Goal: Check status: Check status

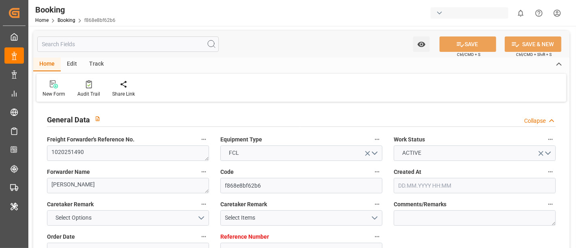
type input "7001240300"
type input "9444742"
type input "ONE"
type input "Ocean Network Express"
type input "NLRTM"
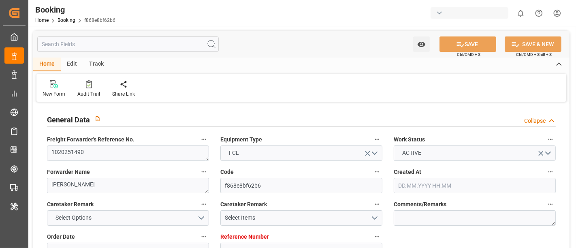
type input "ZADUR"
type input "0"
type input "NLRTM"
type input "ZADUR"
type input "9444742"
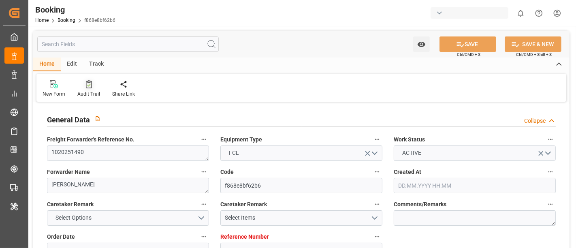
type input "05.08.2025 06:25"
type input "05.08.2025"
type input "28.09.2025"
type input "12.08.2025"
type input "07.08.2025 14:07"
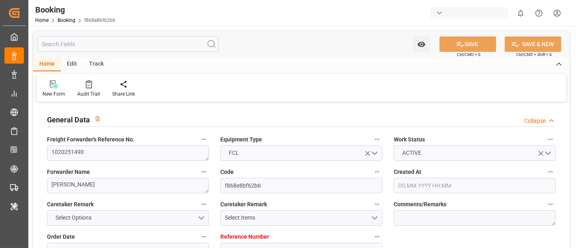
type input "14.08.2025 05:00"
type input "14.08.2025 00:00"
type input "10.08.2025 13:06"
type input "13.09.2025 06:00"
type input "13.09.2025 00:00"
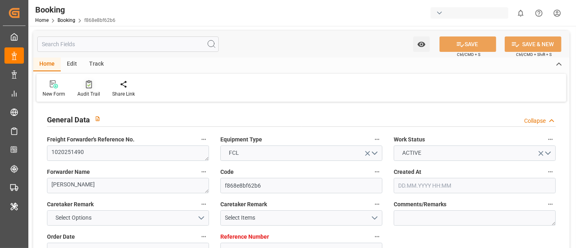
type input "11.08.2025"
type input "14.08.2025 09:20"
type input "14.08.2025"
type input "06.08.2025 06:49"
type input "06.08.2025 10:01"
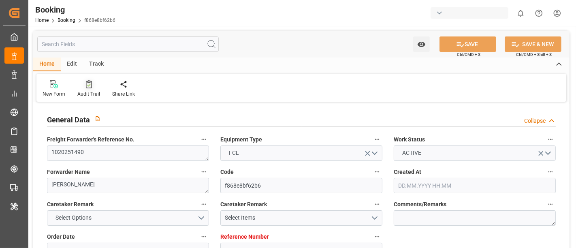
type input "11.08.2025 02:36"
type input "14.08.2025 03:39"
type input "14.08.2025 05:00"
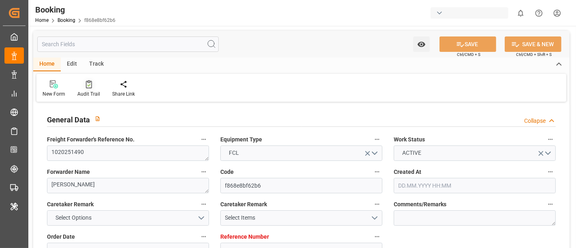
type input "13.09.2025 06:00"
type input "14.09.2025 16:03"
type input "13.09.2025 07:30"
type input "13.09.2025 12:00"
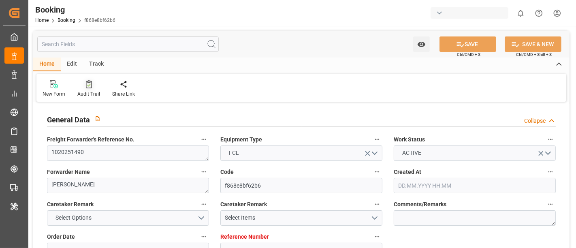
type input "13.09.2025 12:00"
type input "18.09.2025 16:03"
type input "13.09.2025 16:00"
click at [82, 92] on div "Audit Trail" at bounding box center [88, 93] width 23 height 7
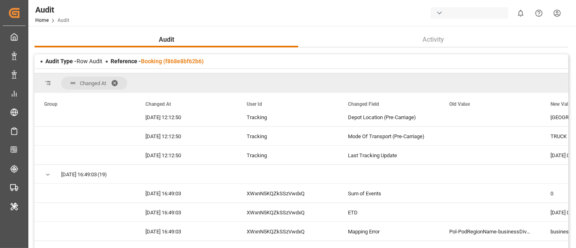
scroll to position [1035, 0]
click at [270, 197] on div "XWxnN5KQZkSSzVwdxQ" at bounding box center [287, 194] width 101 height 19
